Goal: Information Seeking & Learning: Learn about a topic

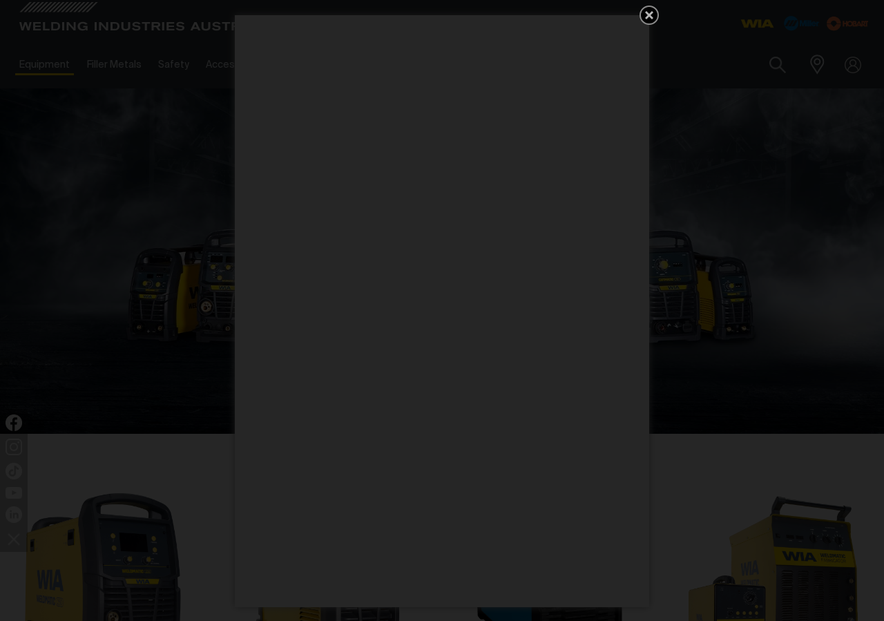
click at [651, 16] on icon "Get 5 WIA Welding Guides Free!" at bounding box center [649, 15] width 8 height 8
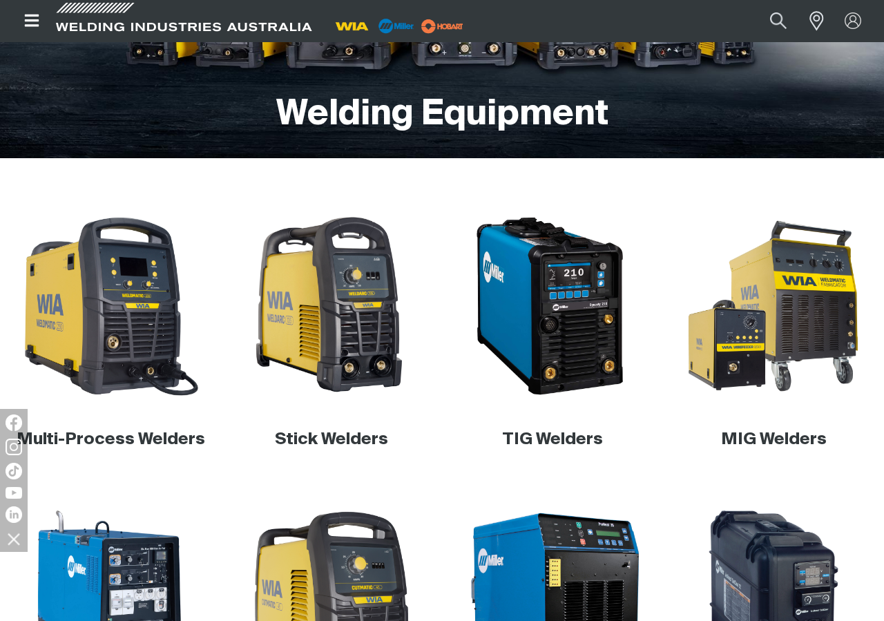
scroll to position [276, 0]
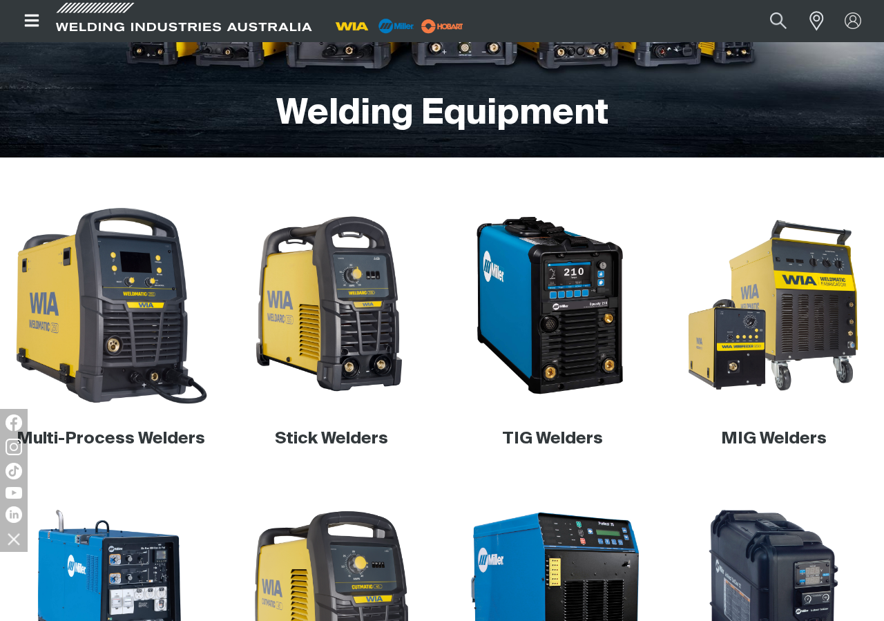
click at [149, 276] on img at bounding box center [111, 306] width 204 height 204
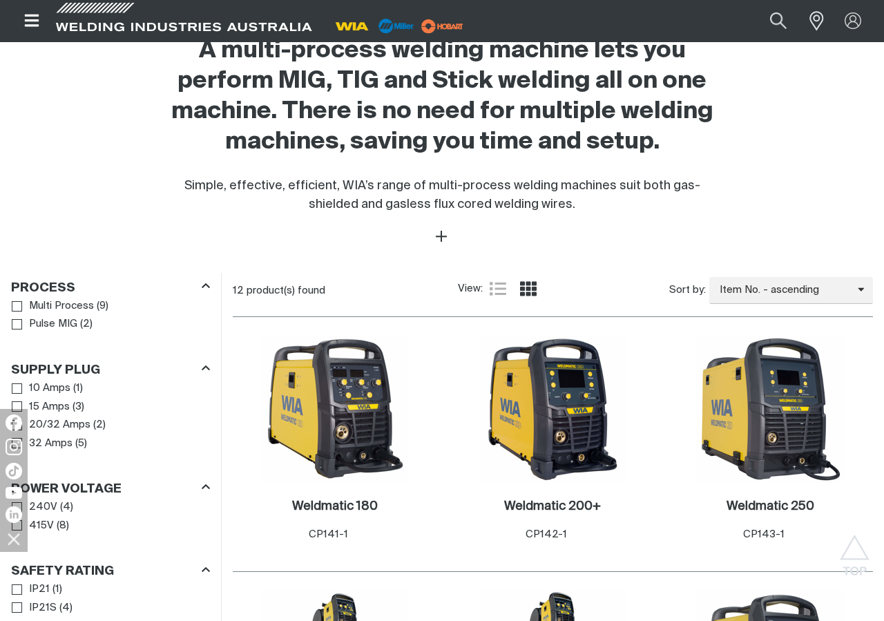
scroll to position [552, 0]
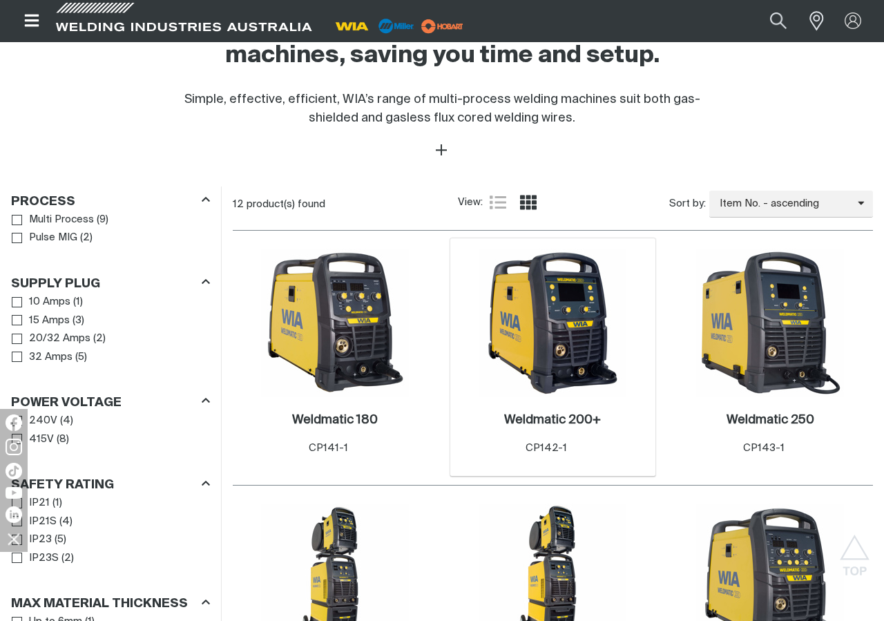
click at [530, 323] on img at bounding box center [553, 323] width 148 height 148
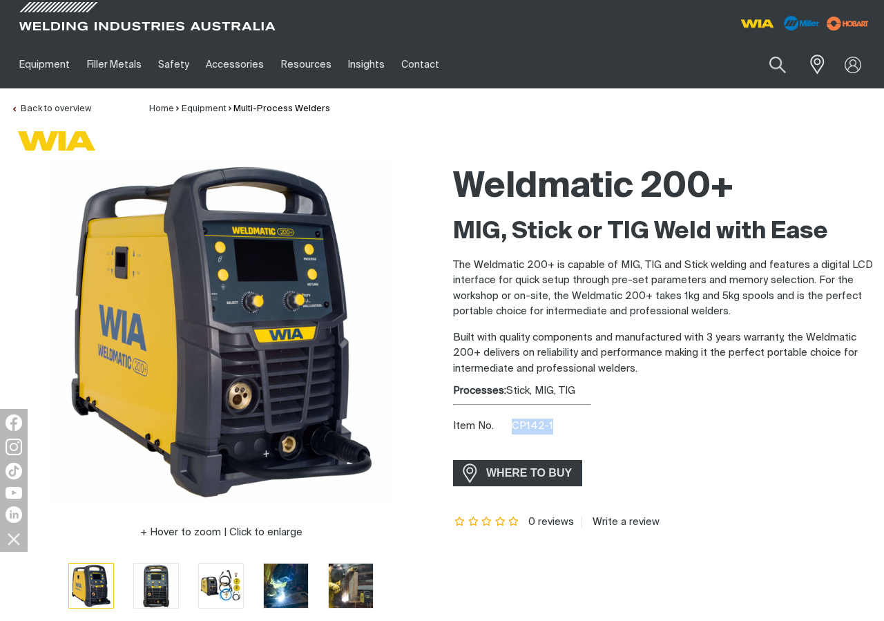
drag, startPoint x: 557, startPoint y: 427, endPoint x: 515, endPoint y: 426, distance: 42.1
click at [515, 426] on div "Item No. CP142-1" at bounding box center [663, 426] width 420 height 16
copy span "CP142-1"
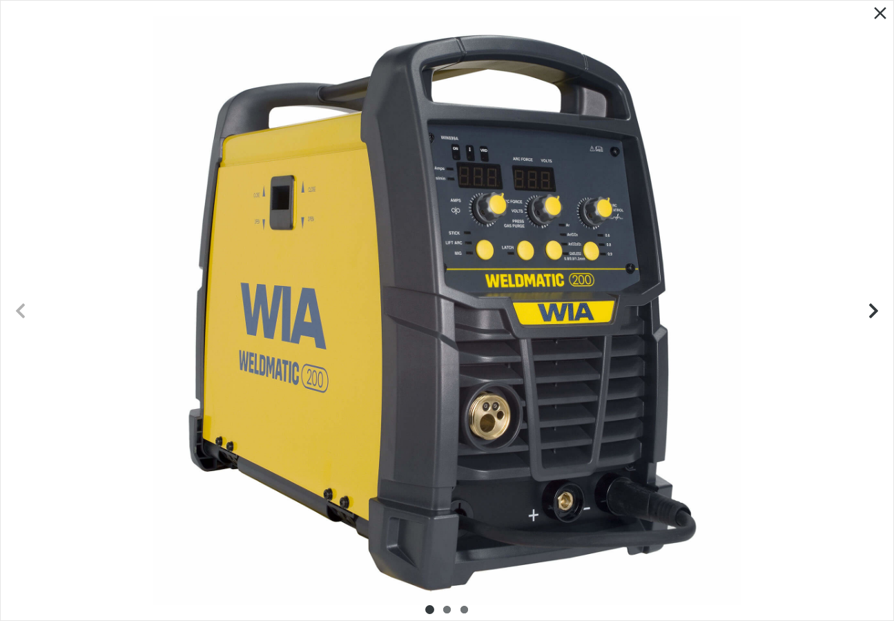
click at [637, 236] on div at bounding box center [447, 310] width 893 height 619
click at [884, 11] on icon "Close pop-up overlay" at bounding box center [880, 13] width 21 height 21
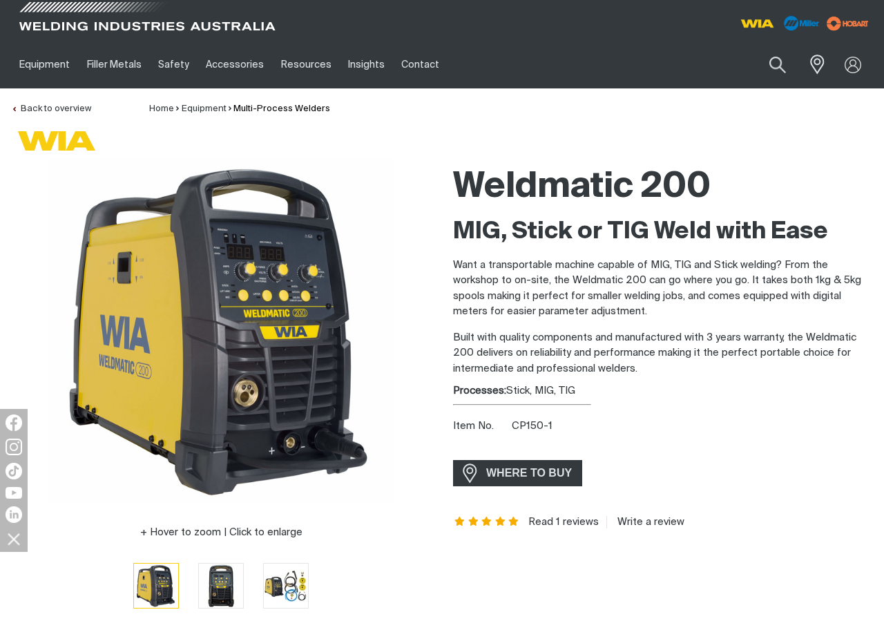
click at [90, 20] on span at bounding box center [147, 20] width 262 height 41
drag, startPoint x: 554, startPoint y: 423, endPoint x: 509, endPoint y: 425, distance: 44.9
click at [509, 425] on div "Item No. CP150-1" at bounding box center [663, 426] width 420 height 16
